Goal: Transaction & Acquisition: Purchase product/service

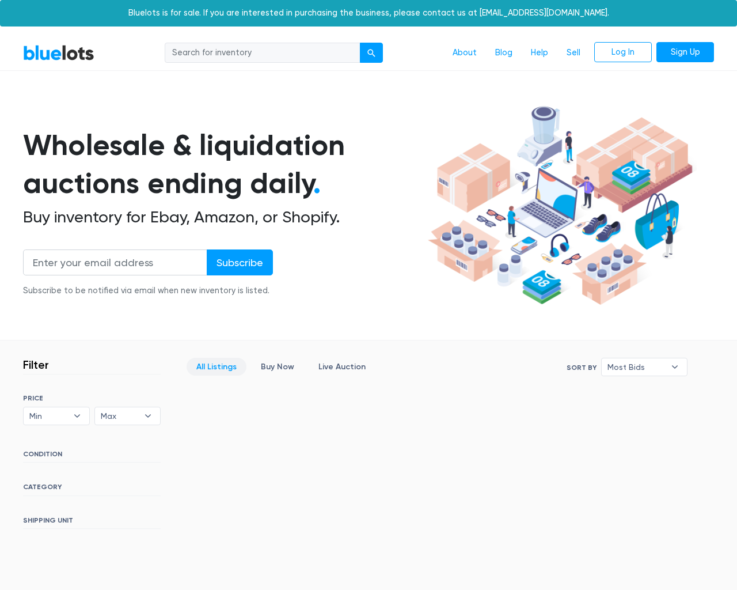
scroll to position [209, 0]
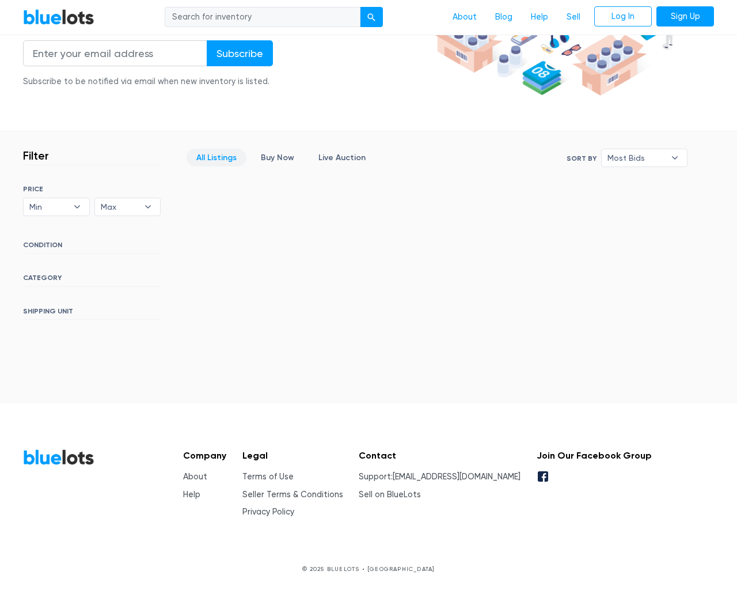
type input "the"
type input "testing@example.com"
type input "e"
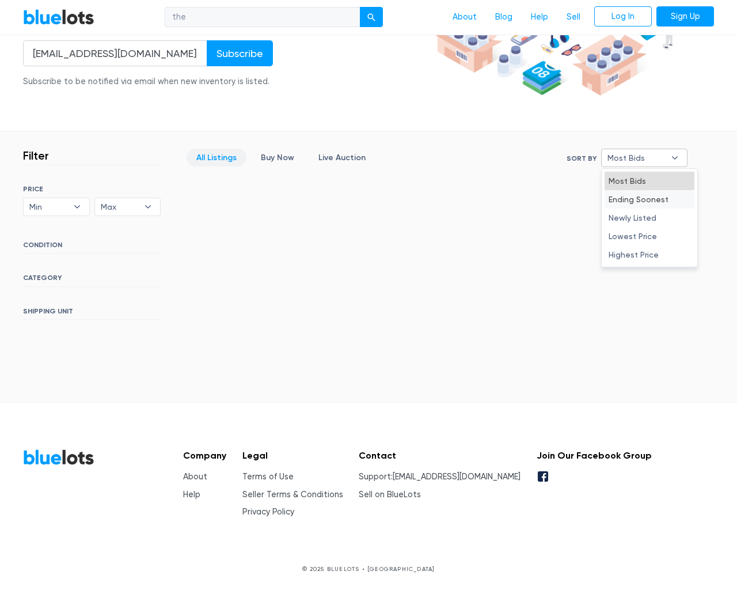
type input "e"
select select "10000"
select select "50000"
select select "ending_soonest"
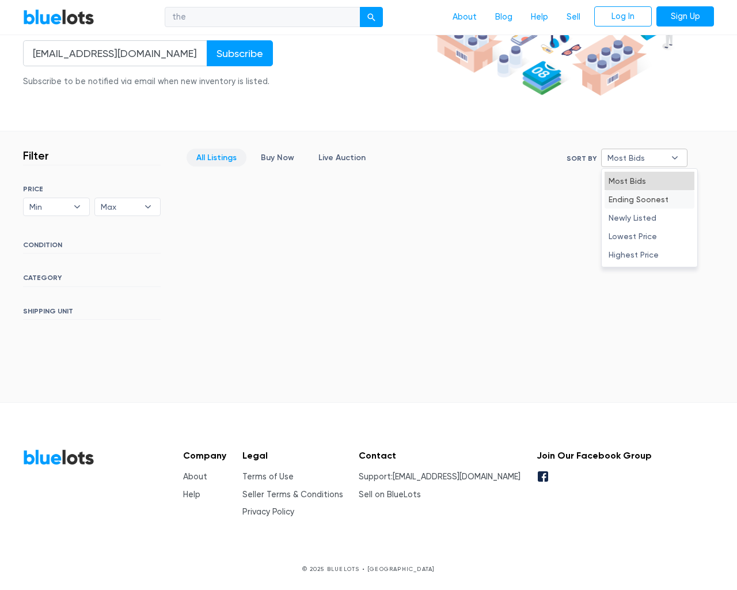
select select "50000"
select select "highest_price"
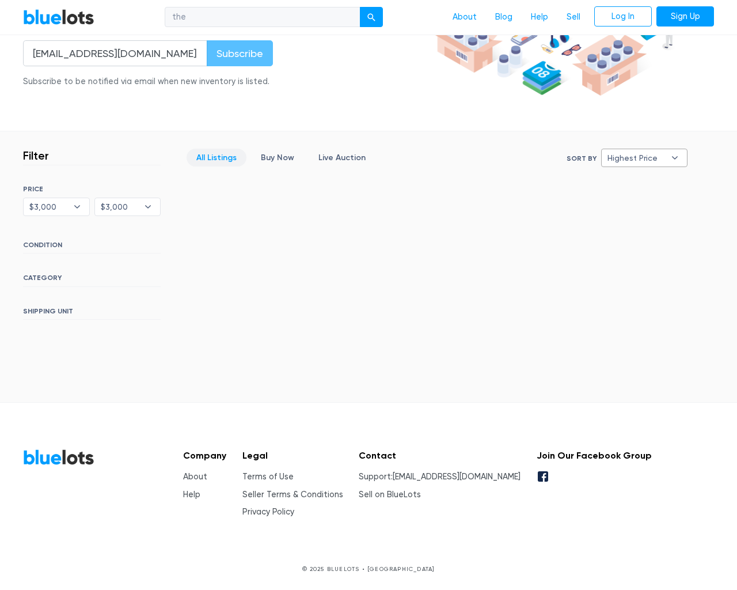
select select "300000"
select select "highest_price"
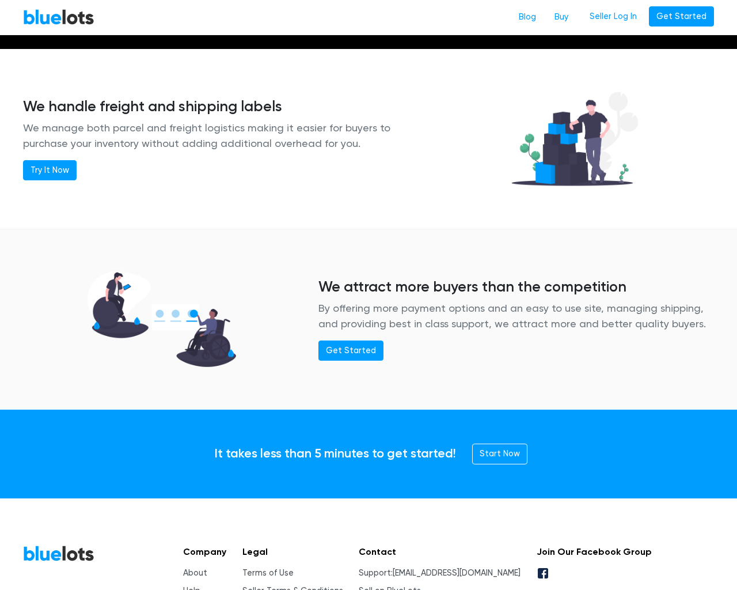
scroll to position [1336, 0]
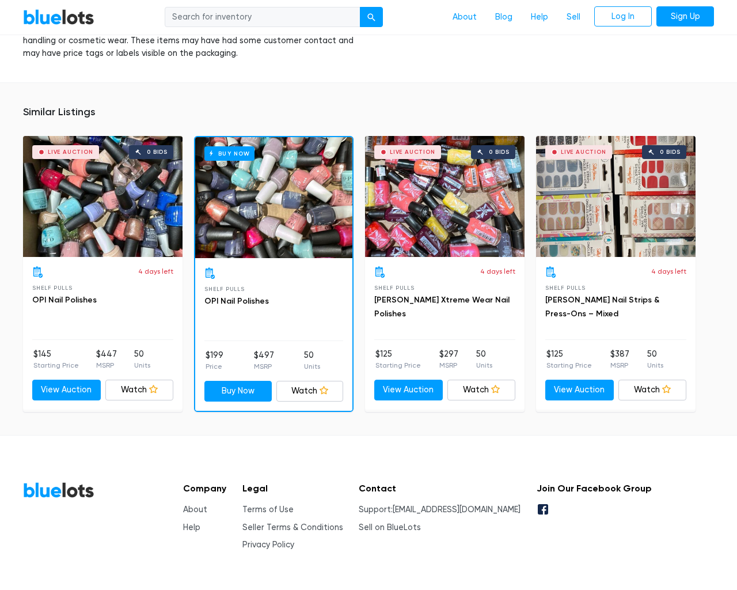
scroll to position [739, 0]
type input "the"
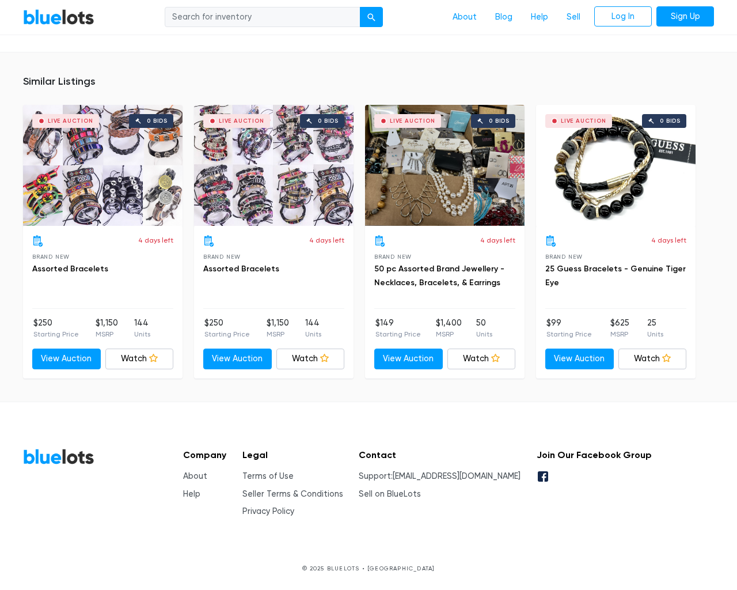
scroll to position [755, 0]
type input "the"
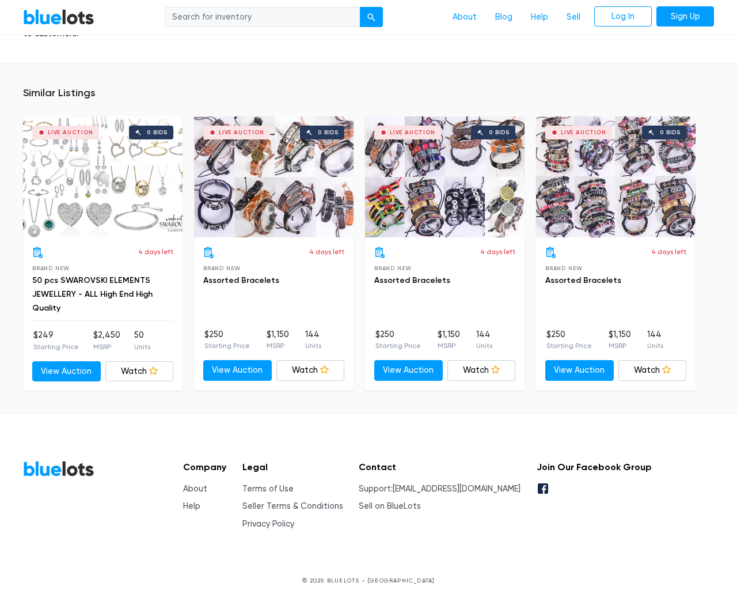
scroll to position [849, 0]
type input "the"
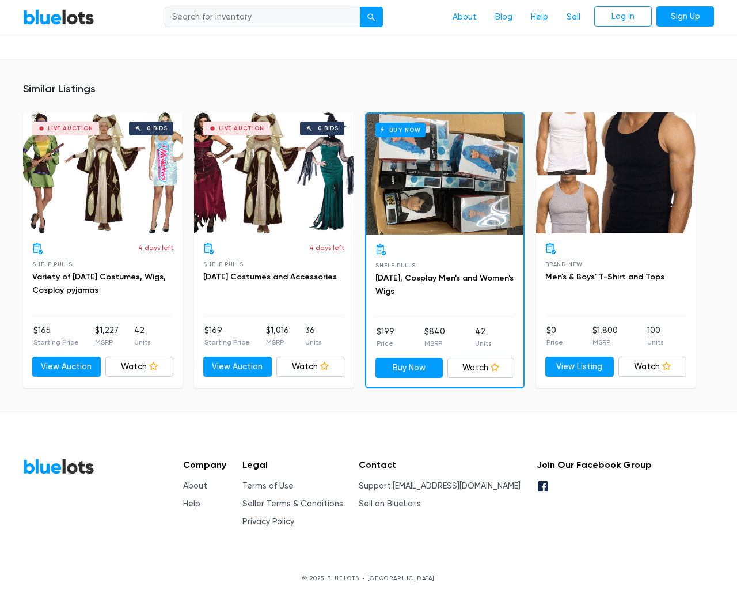
scroll to position [1092, 0]
type input "the"
